Goal: Navigation & Orientation: Find specific page/section

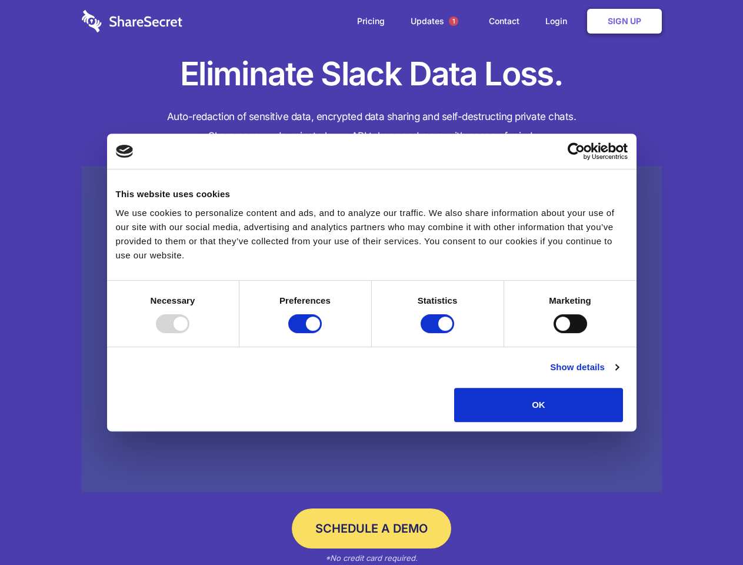
click at [189, 333] on div at bounding box center [173, 323] width 34 height 19
click at [322, 333] on input "Preferences" at bounding box center [305, 323] width 34 height 19
checkbox input "false"
click at [439, 333] on input "Statistics" at bounding box center [437, 323] width 34 height 19
checkbox input "false"
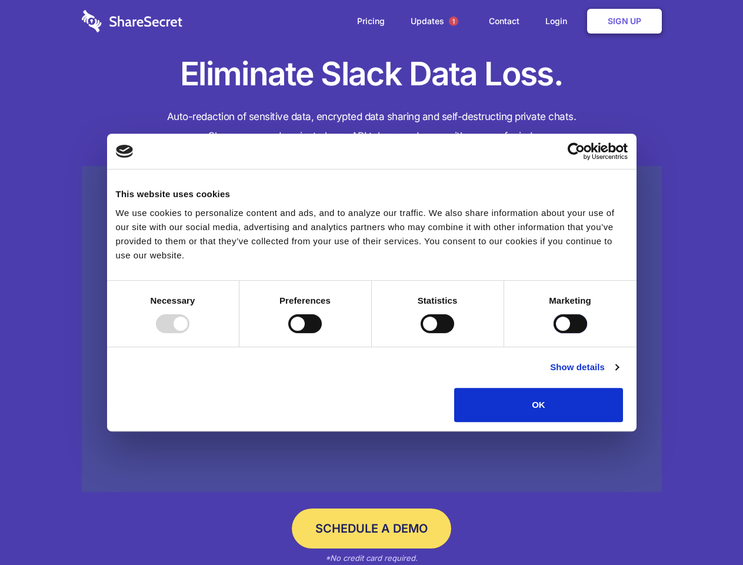
click at [553, 333] on input "Marketing" at bounding box center [570, 323] width 34 height 19
checkbox input "true"
click at [618, 374] on link "Show details" at bounding box center [584, 367] width 68 height 14
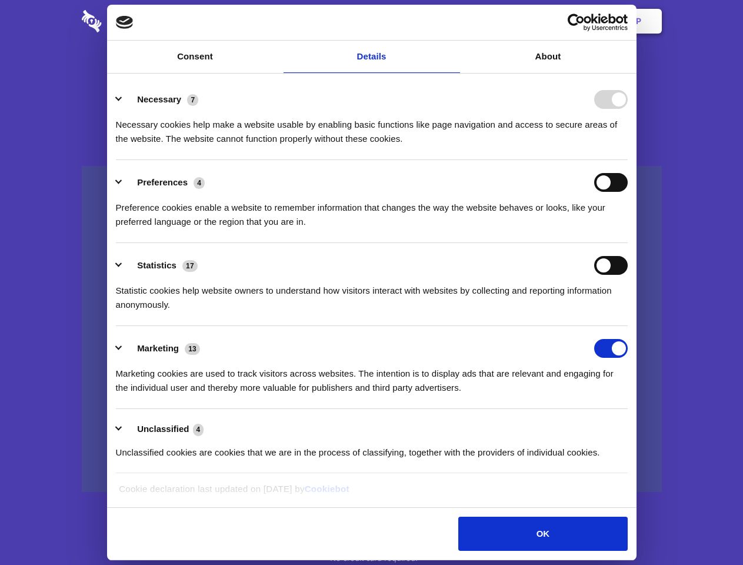
click at [633, 426] on ul "Necessary 7 Necessary cookies help make a website usable by enabling basic func…" at bounding box center [371, 275] width 523 height 396
click at [453, 21] on span "1" at bounding box center [453, 20] width 9 height 9
